Goal: Task Accomplishment & Management: Use online tool/utility

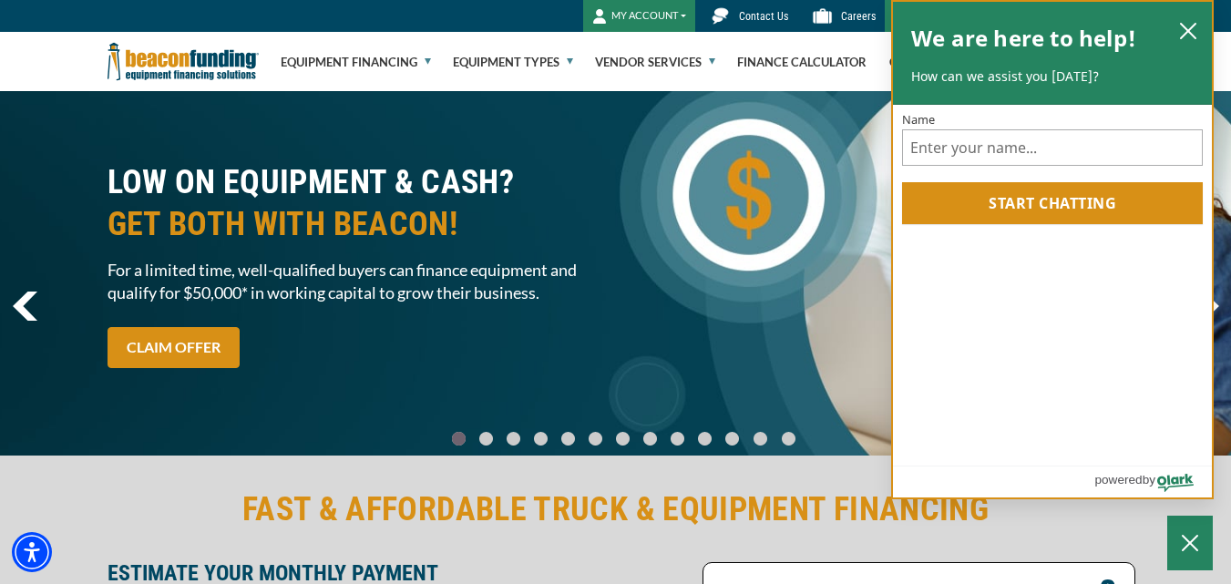
click at [1203, 26] on div "We are here to help! How can we assist you [DATE]?" at bounding box center [1052, 53] width 319 height 103
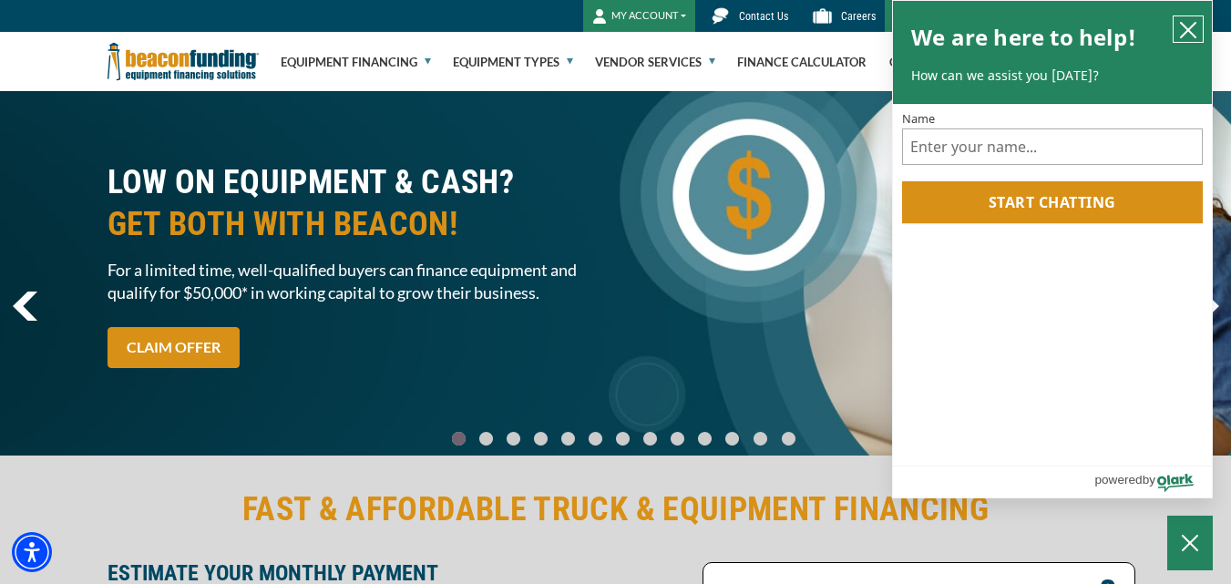
click at [1186, 34] on icon "close chatbox" at bounding box center [1187, 30] width 15 height 15
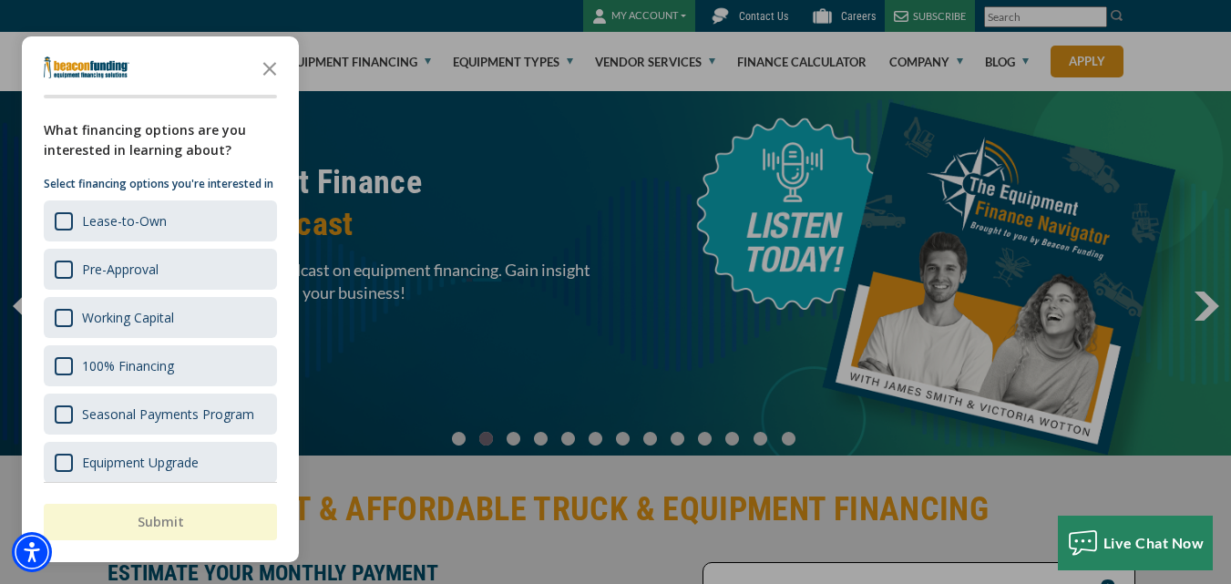
click at [510, 190] on div "button" at bounding box center [615, 292] width 1231 height 584
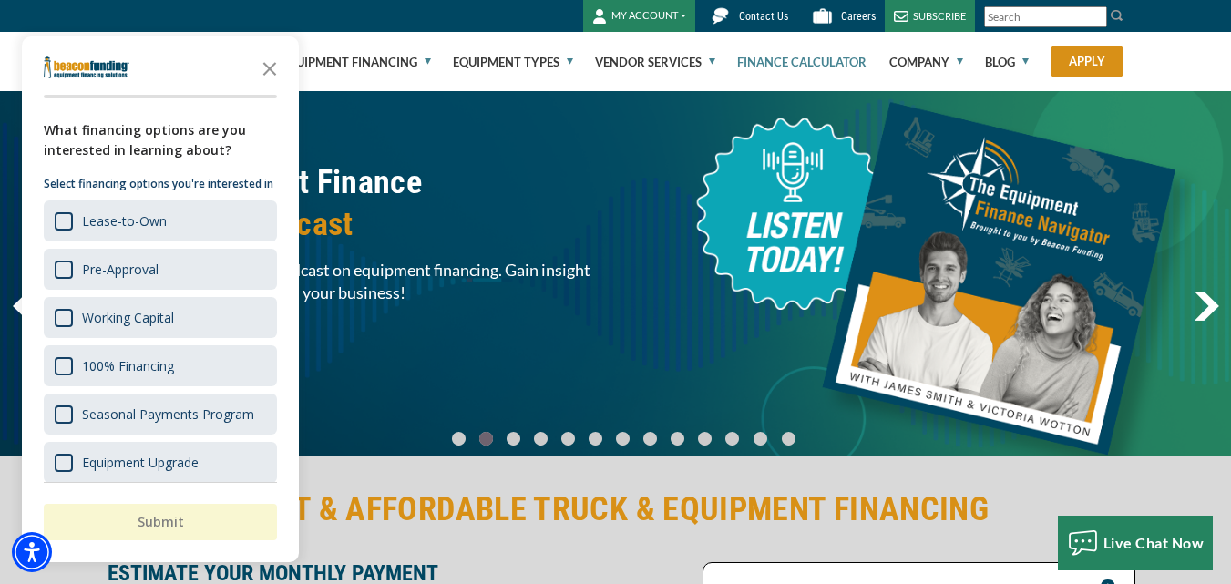
click at [762, 58] on link "Finance Calculator" at bounding box center [801, 62] width 129 height 58
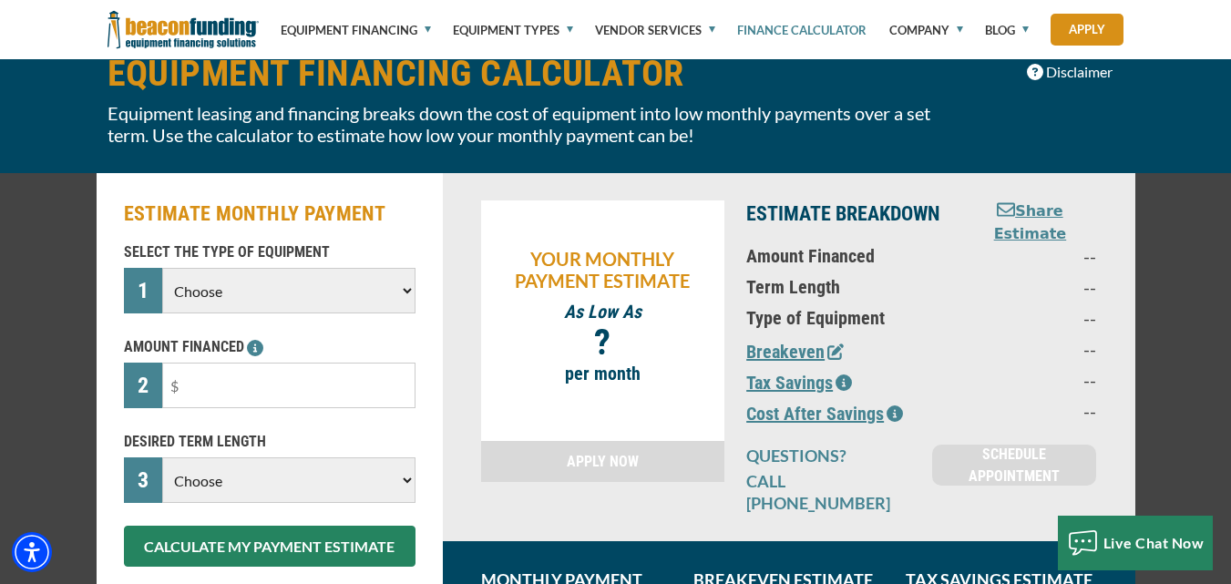
scroll to position [113, 0]
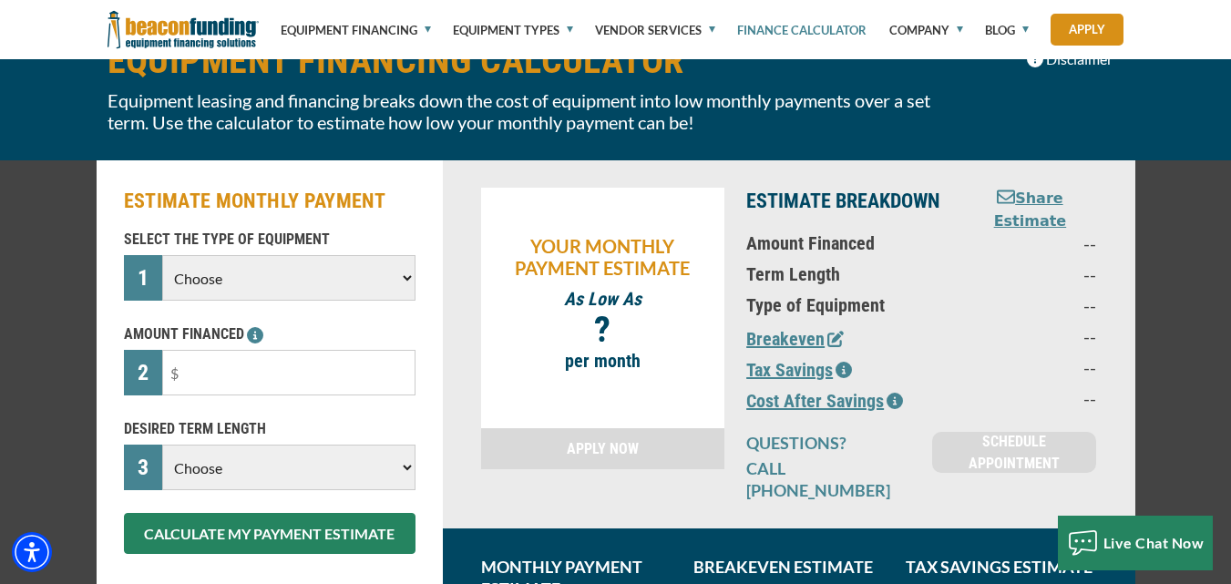
click at [213, 280] on select "Choose Backhoe Boom/Bucket Truck Chipper Commercial Mower Crane DTG/DTF Printin…" at bounding box center [288, 278] width 252 height 46
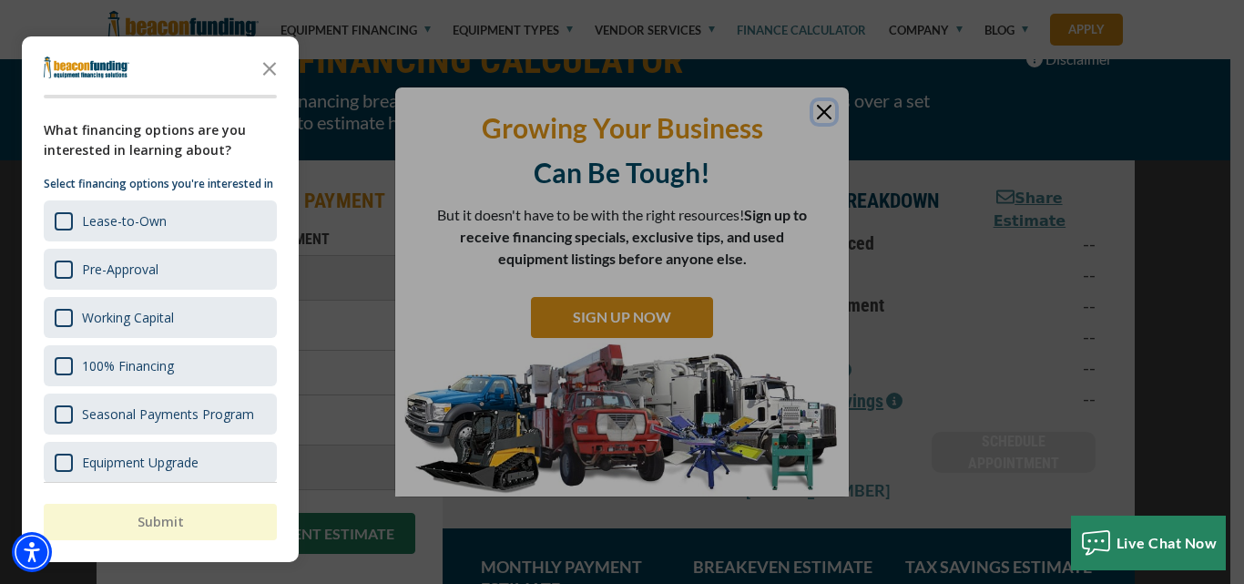
click at [824, 106] on div at bounding box center [622, 292] width 1244 height 584
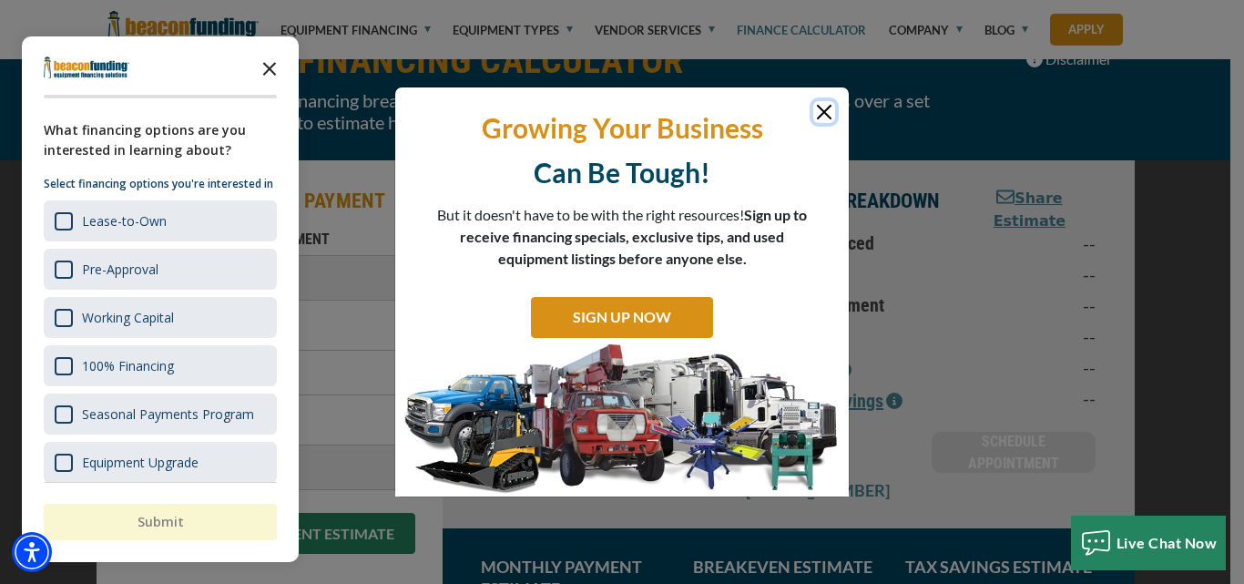
click at [272, 68] on icon "Close the survey" at bounding box center [269, 67] width 36 height 36
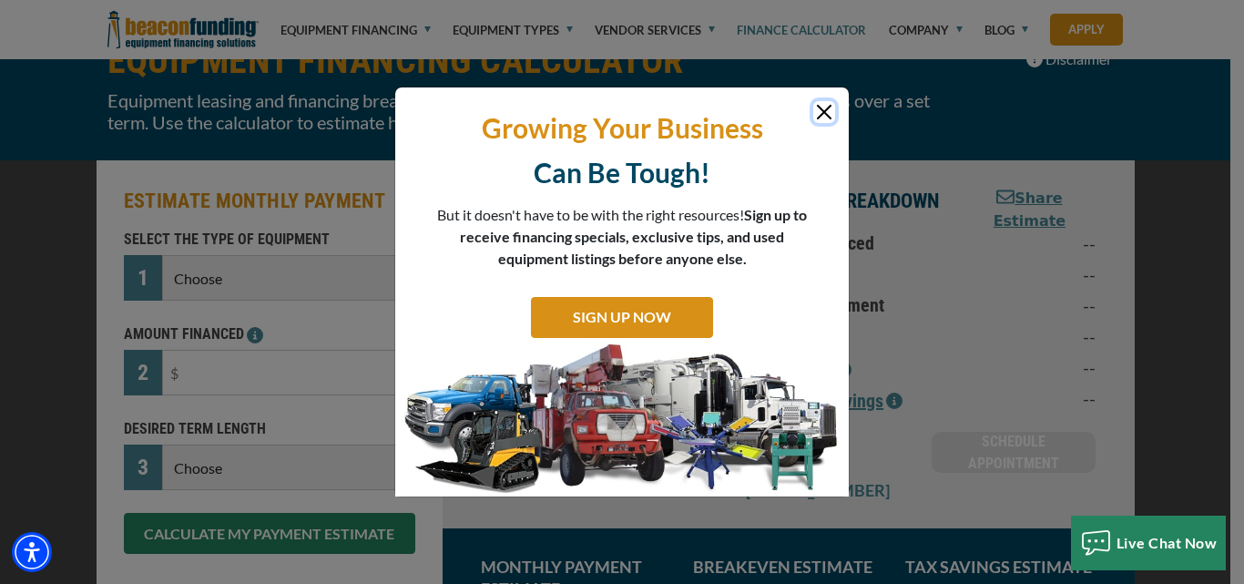
click at [831, 116] on button "Close" at bounding box center [824, 112] width 22 height 22
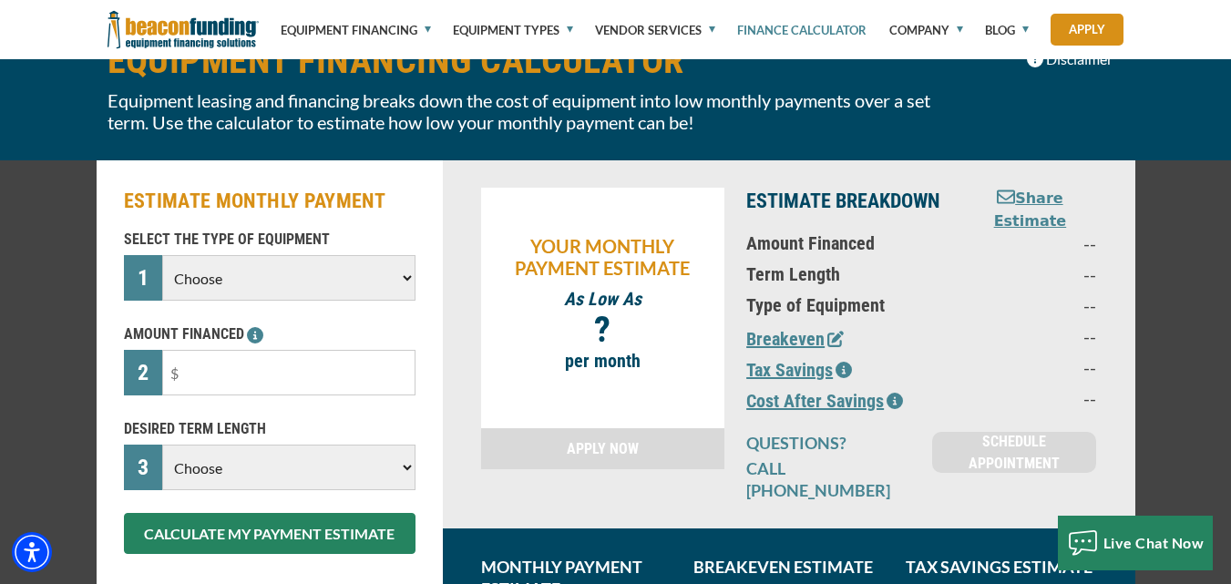
click at [207, 287] on select "Choose Backhoe Boom/Bucket Truck Chipper Commercial Mower Crane DTG/DTF Printin…" at bounding box center [288, 278] width 252 height 46
select select "14"
click at [162, 255] on select "Choose Backhoe Boom/Bucket Truck Chipper Commercial Mower Crane DTG/DTF Printin…" at bounding box center [288, 278] width 252 height 46
click at [196, 365] on input "text" at bounding box center [288, 373] width 252 height 46
type input "$95,000"
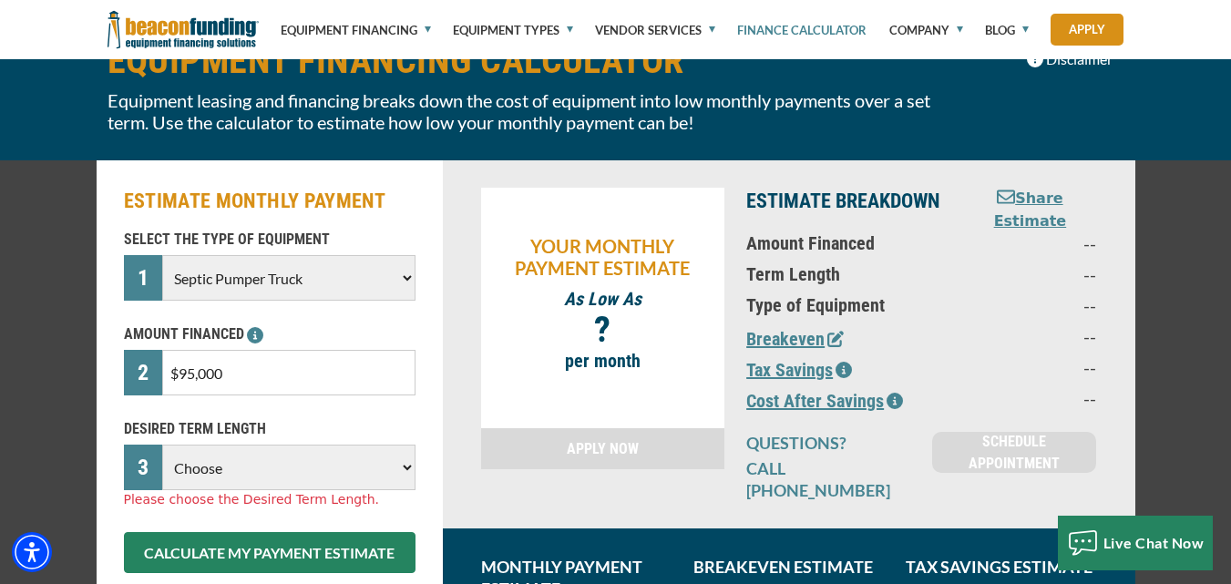
click at [206, 475] on select "Choose 36 Months 48 Months 60 Months" at bounding box center [288, 467] width 252 height 46
select select "60"
click at [162, 444] on select "Choose 36 Months 48 Months 60 Months" at bounding box center [288, 467] width 252 height 46
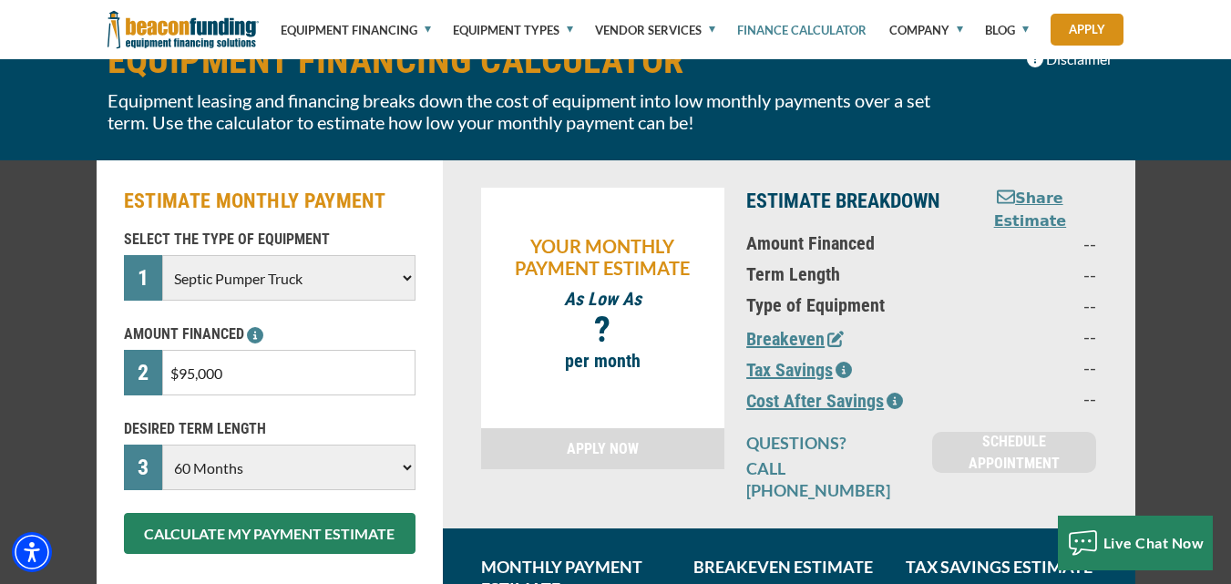
click at [240, 462] on select "Choose 36 Months 48 Months 60 Months" at bounding box center [288, 467] width 252 height 46
click at [162, 444] on select "Choose 36 Months 48 Months 60 Months" at bounding box center [288, 467] width 252 height 46
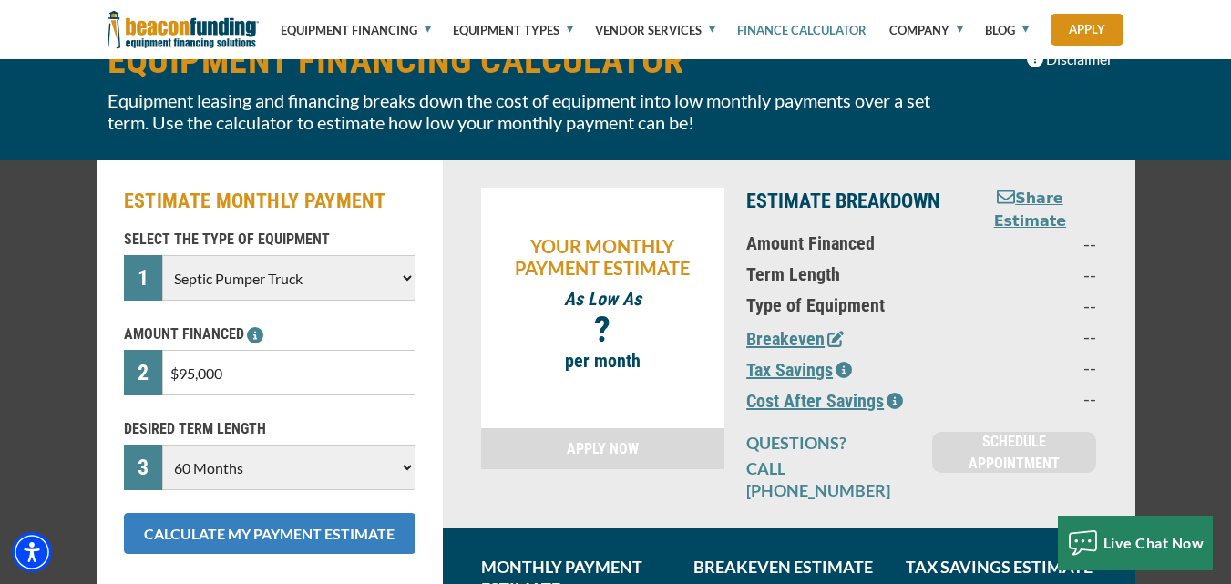
click at [249, 532] on button "CALCULATE MY PAYMENT ESTIMATE" at bounding box center [269, 533] width 291 height 41
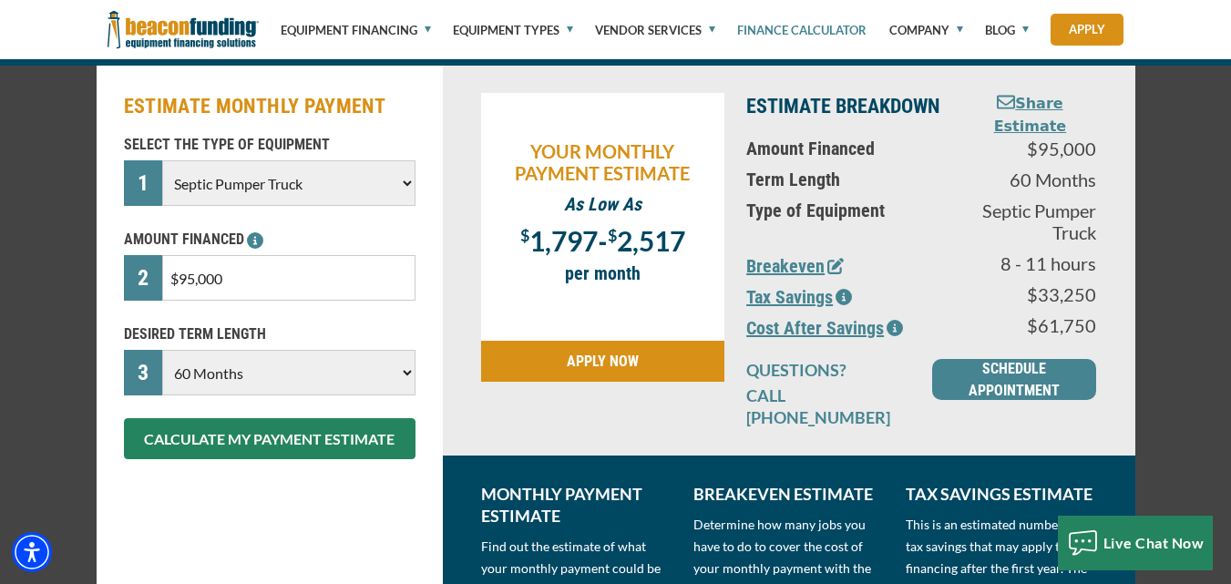
scroll to position [199, 0]
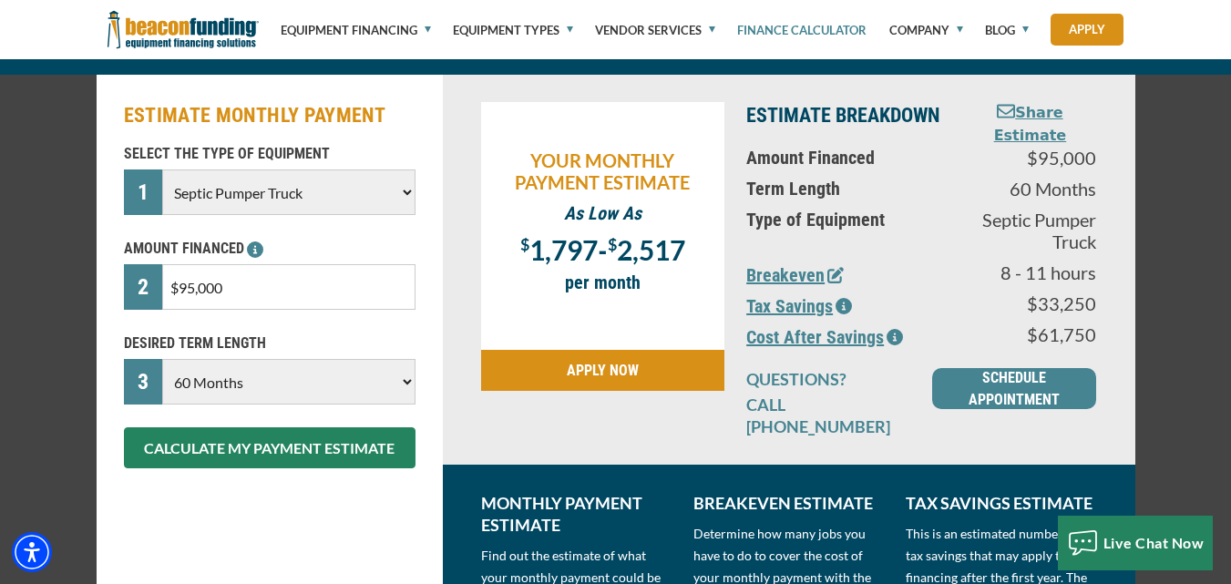
click at [806, 272] on button "Breakeven" at bounding box center [794, 274] width 97 height 27
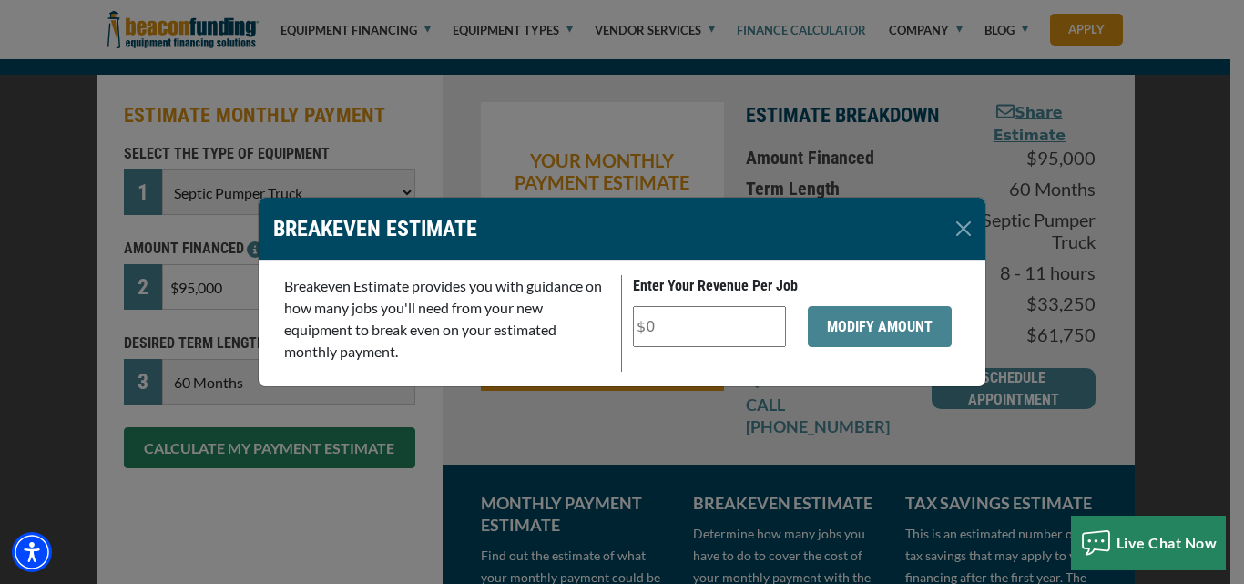
drag, startPoint x: 672, startPoint y: 332, endPoint x: 623, endPoint y: 333, distance: 49.2
click at [623, 333] on div at bounding box center [709, 335] width 175 height 59
type input "$300"
click at [841, 332] on button "MODIFY AMOUNT" at bounding box center [880, 326] width 144 height 41
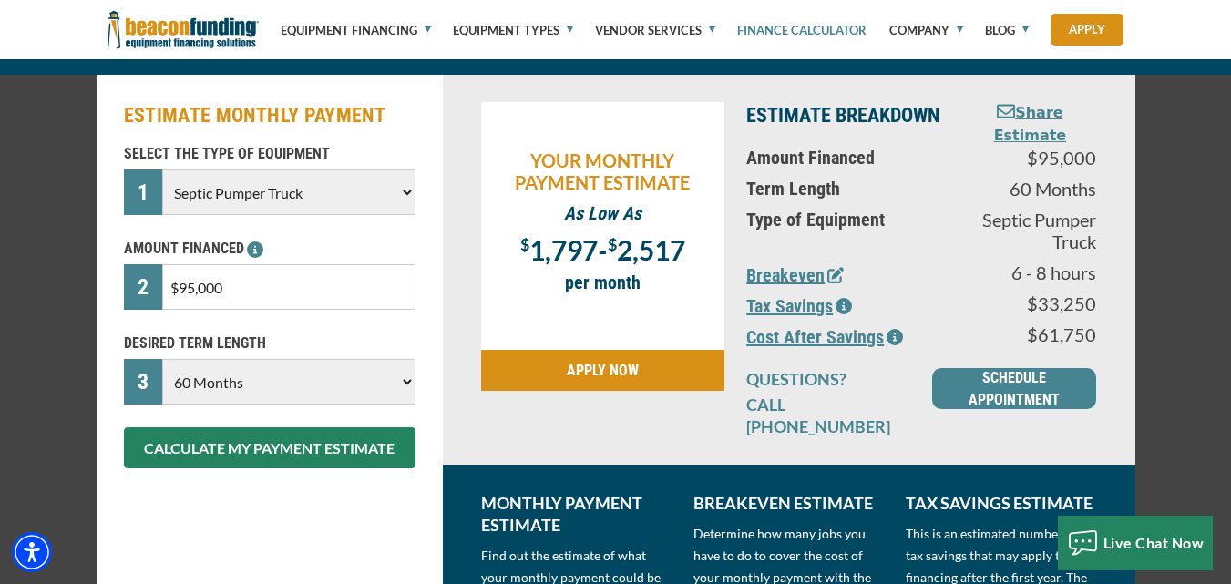
click at [797, 268] on button "Breakeven" at bounding box center [794, 274] width 97 height 27
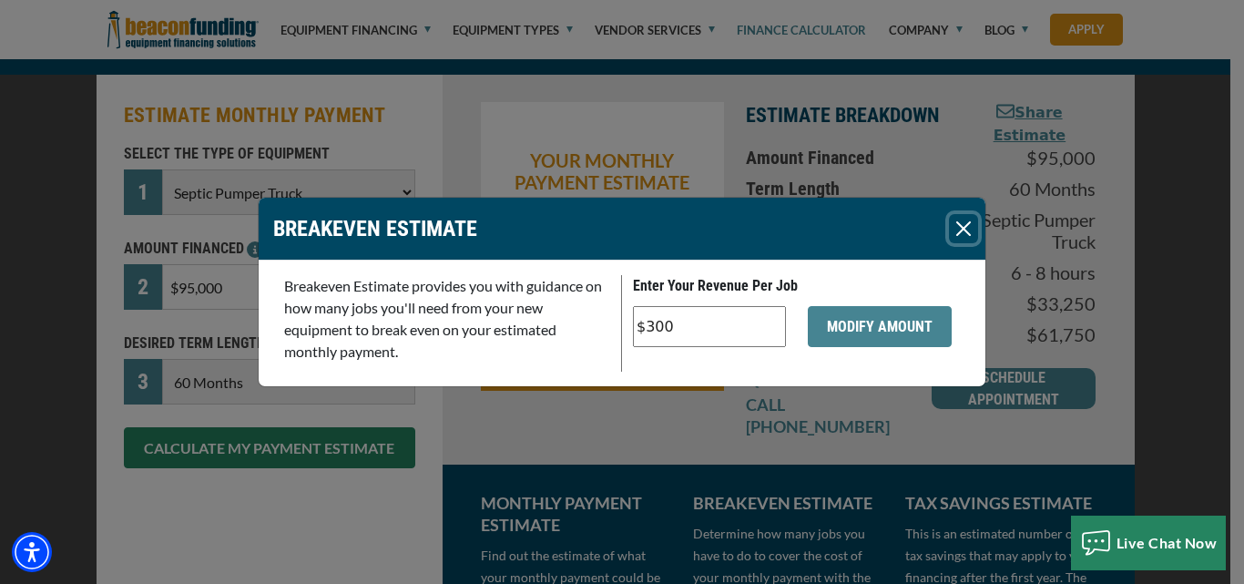
click at [965, 227] on button "Close" at bounding box center [963, 228] width 29 height 29
